Goal: Task Accomplishment & Management: Manage account settings

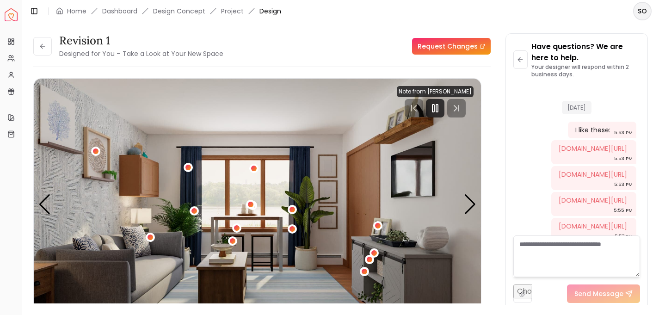
scroll to position [1132, 0]
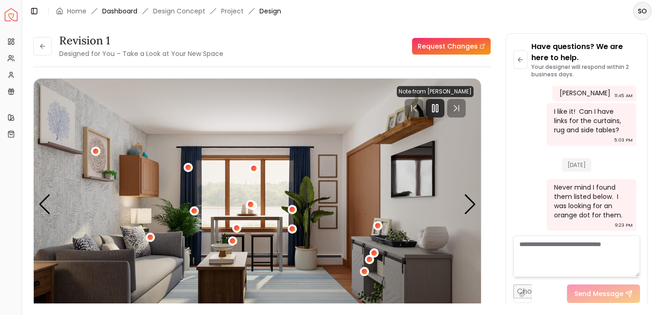
click at [120, 11] on link "Dashboard" at bounding box center [119, 10] width 35 height 9
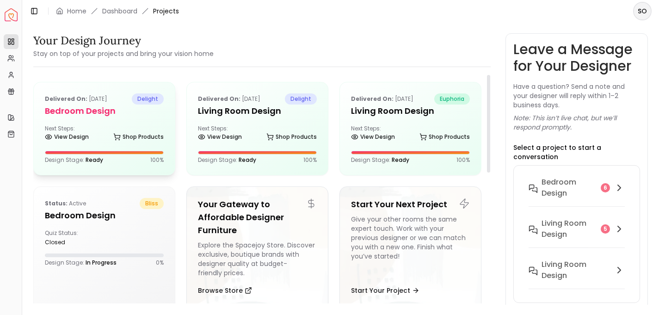
click at [88, 117] on h5 "Bedroom design" at bounding box center [104, 111] width 119 height 13
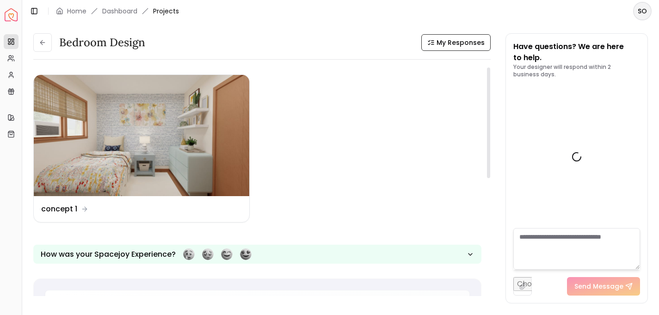
scroll to position [1304, 0]
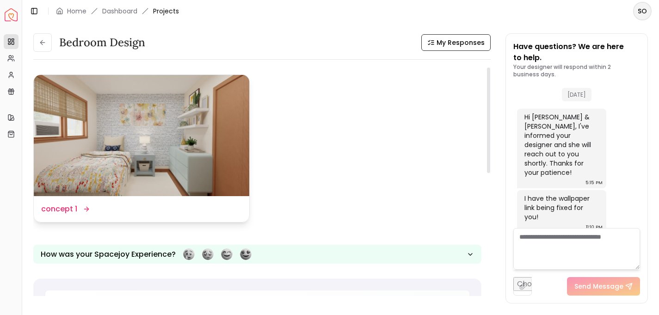
click at [155, 154] on img at bounding box center [142, 135] width 216 height 121
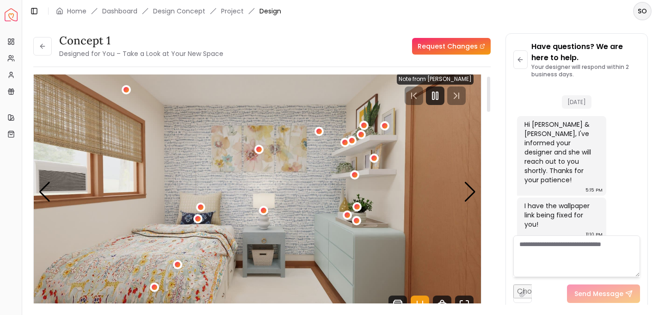
scroll to position [8, 0]
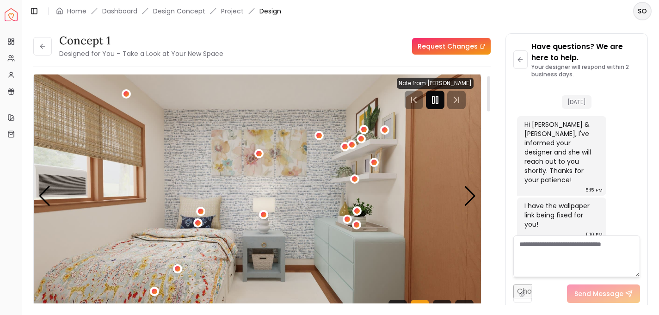
click at [438, 99] on rect "Pause" at bounding box center [437, 99] width 2 height 7
click at [471, 193] on div "Next slide" at bounding box center [470, 196] width 12 height 20
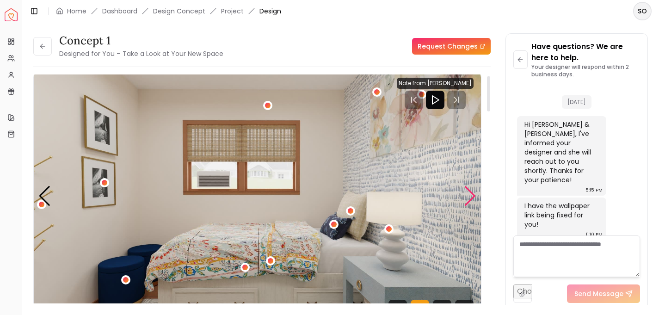
click at [471, 193] on div "Next slide" at bounding box center [470, 196] width 12 height 20
